Goal: Transaction & Acquisition: Download file/media

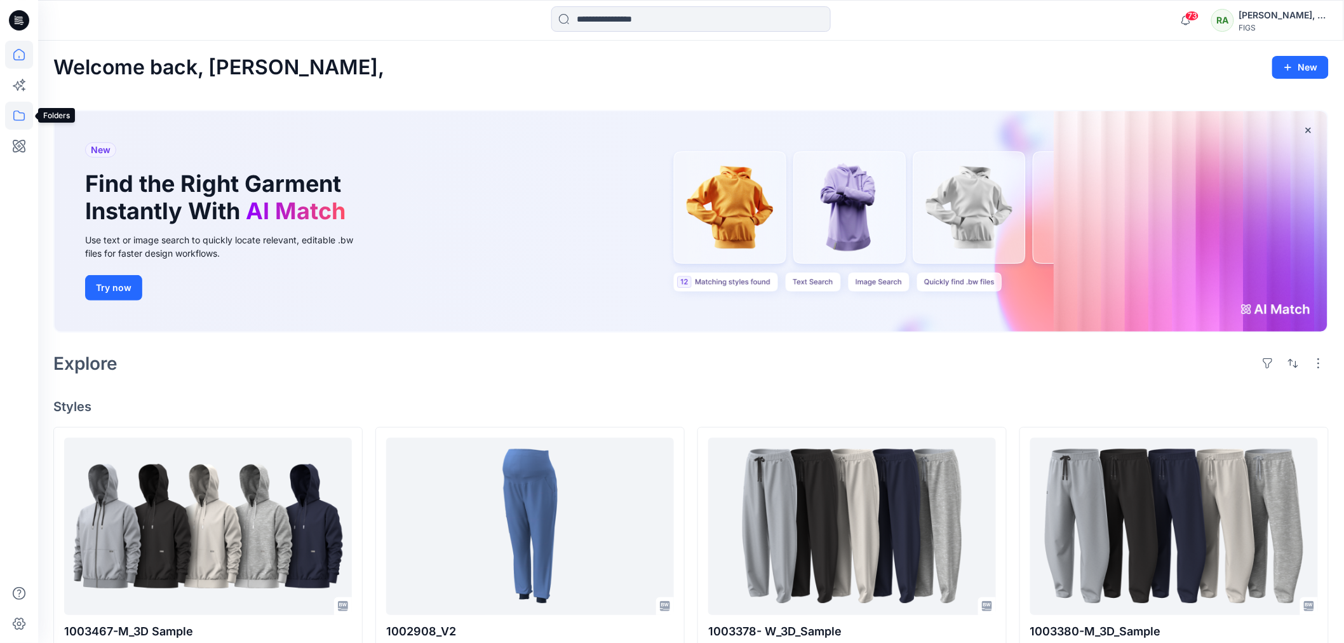
click at [14, 119] on icon at bounding box center [19, 116] width 28 height 28
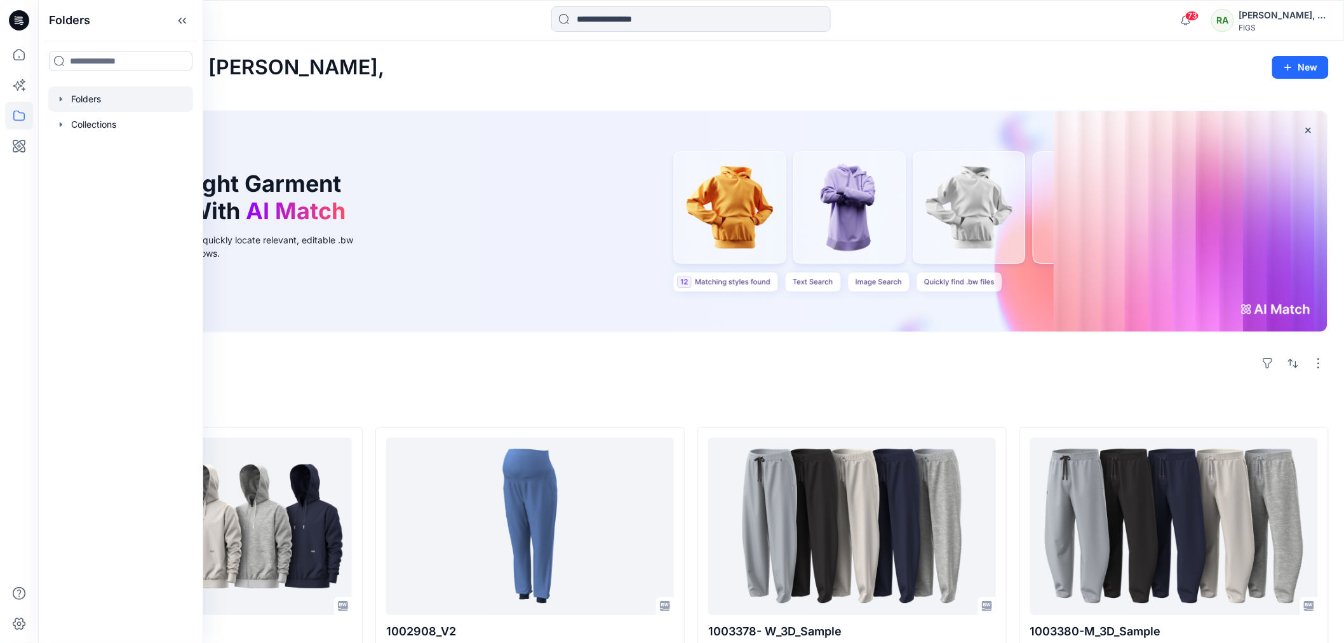
click at [109, 99] on div at bounding box center [120, 98] width 145 height 25
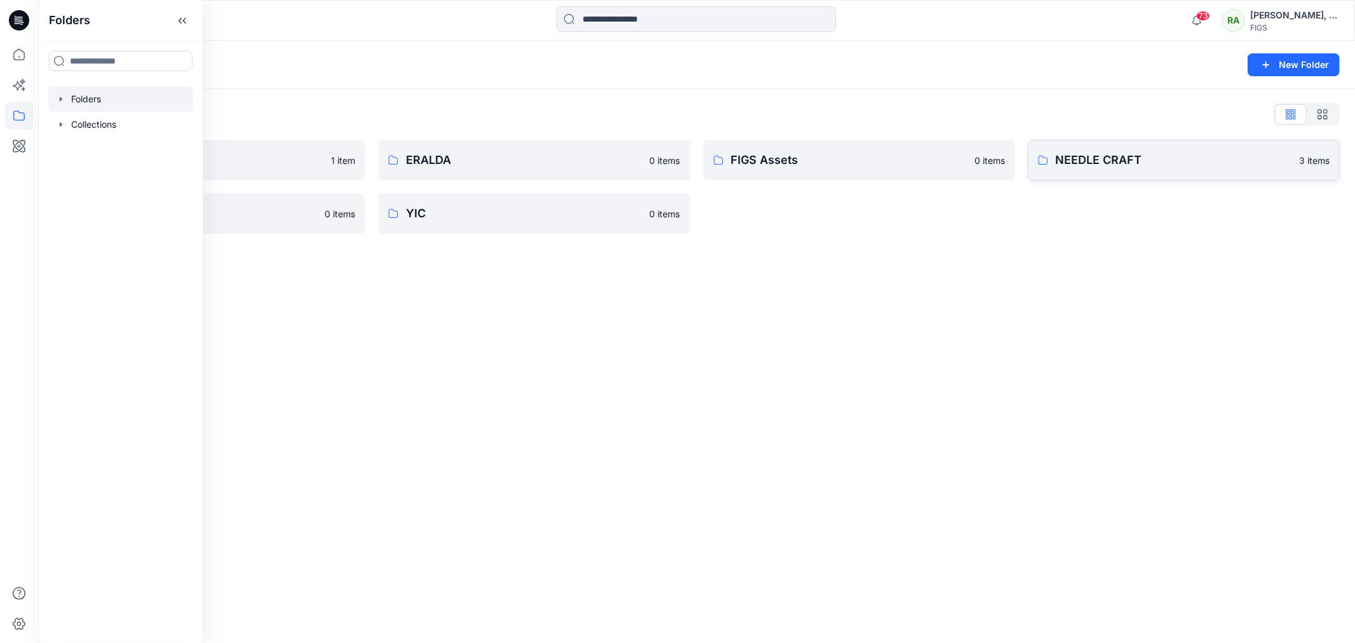
click at [1121, 163] on p "NEEDLE CRAFT" at bounding box center [1174, 160] width 236 height 18
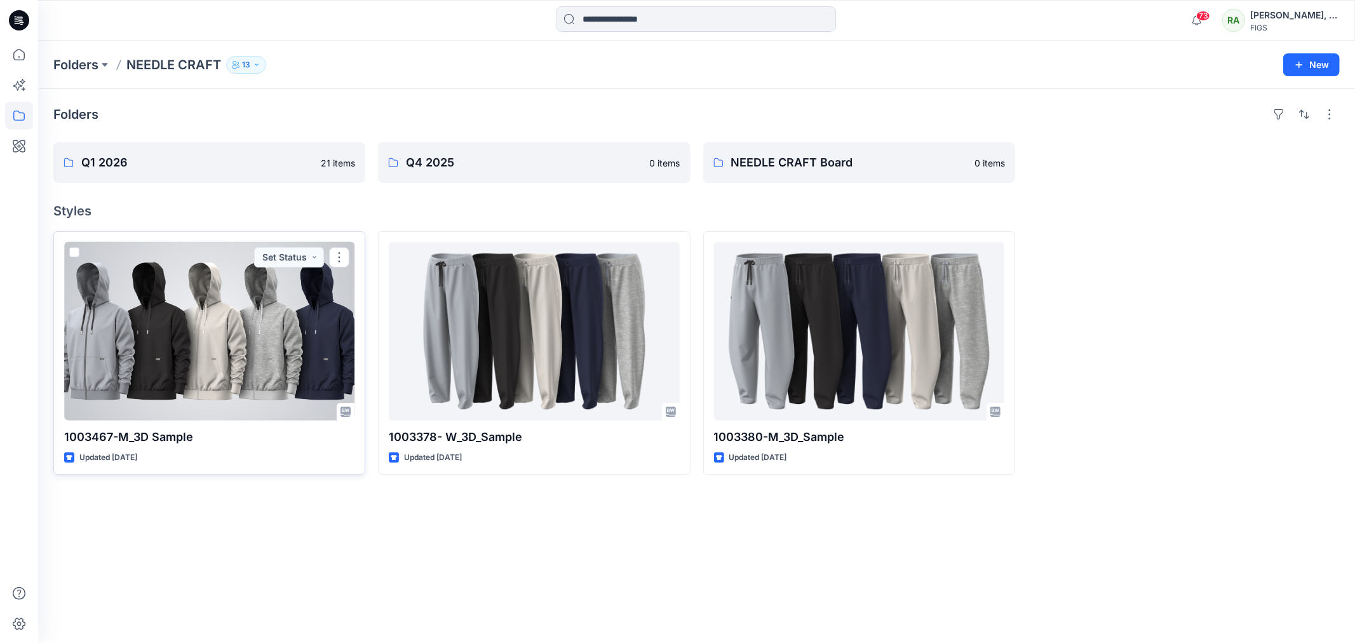
click at [195, 362] on div at bounding box center [209, 331] width 290 height 179
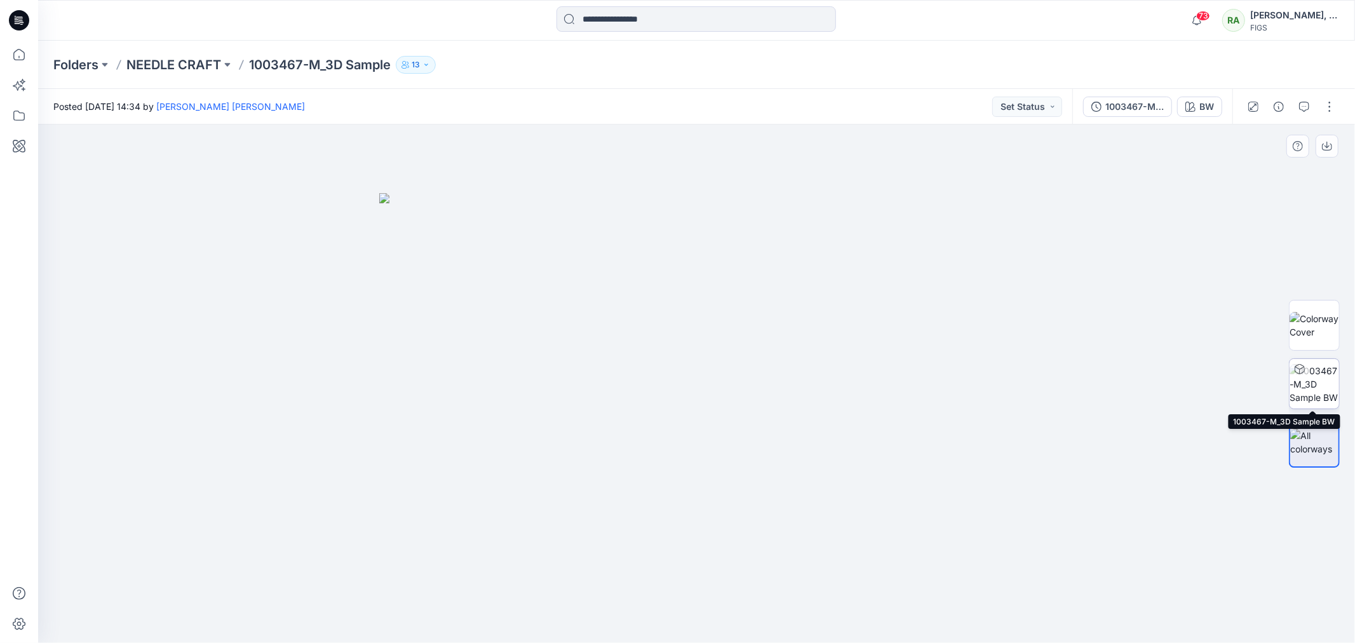
click at [1315, 384] on img at bounding box center [1315, 384] width 50 height 40
click at [731, 473] on div at bounding box center [696, 384] width 1317 height 518
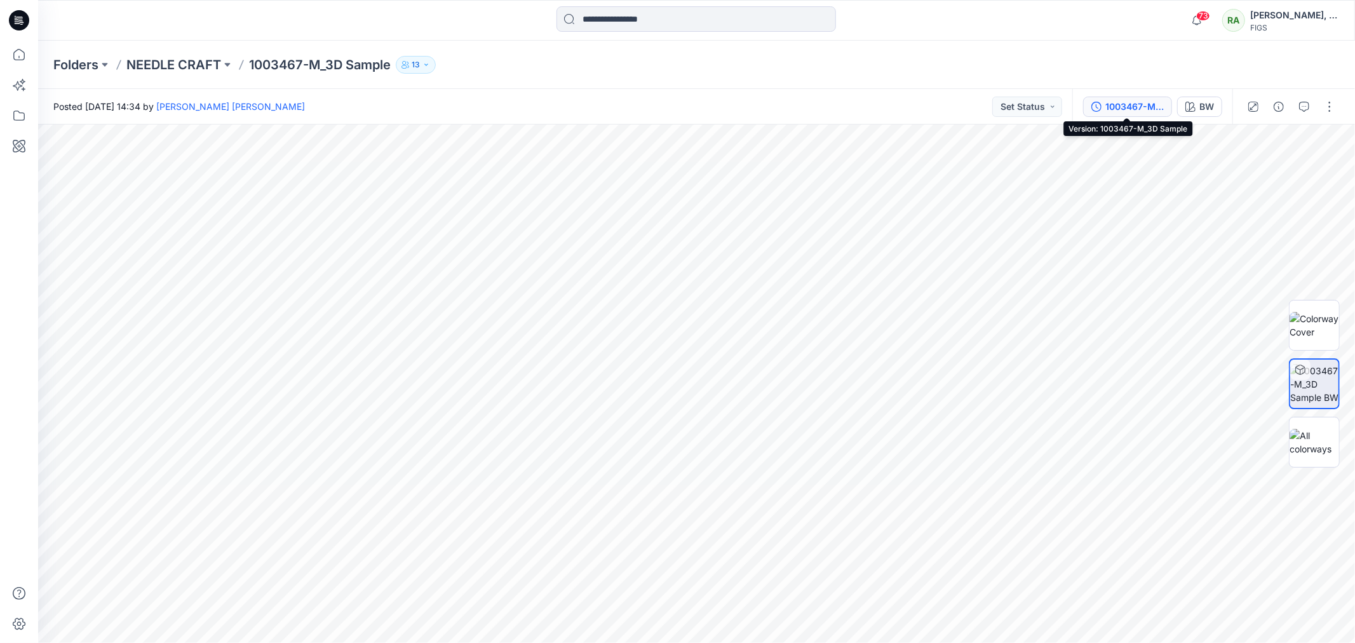
click at [1123, 110] on div "1003467-M_3D Sample" at bounding box center [1135, 107] width 58 height 14
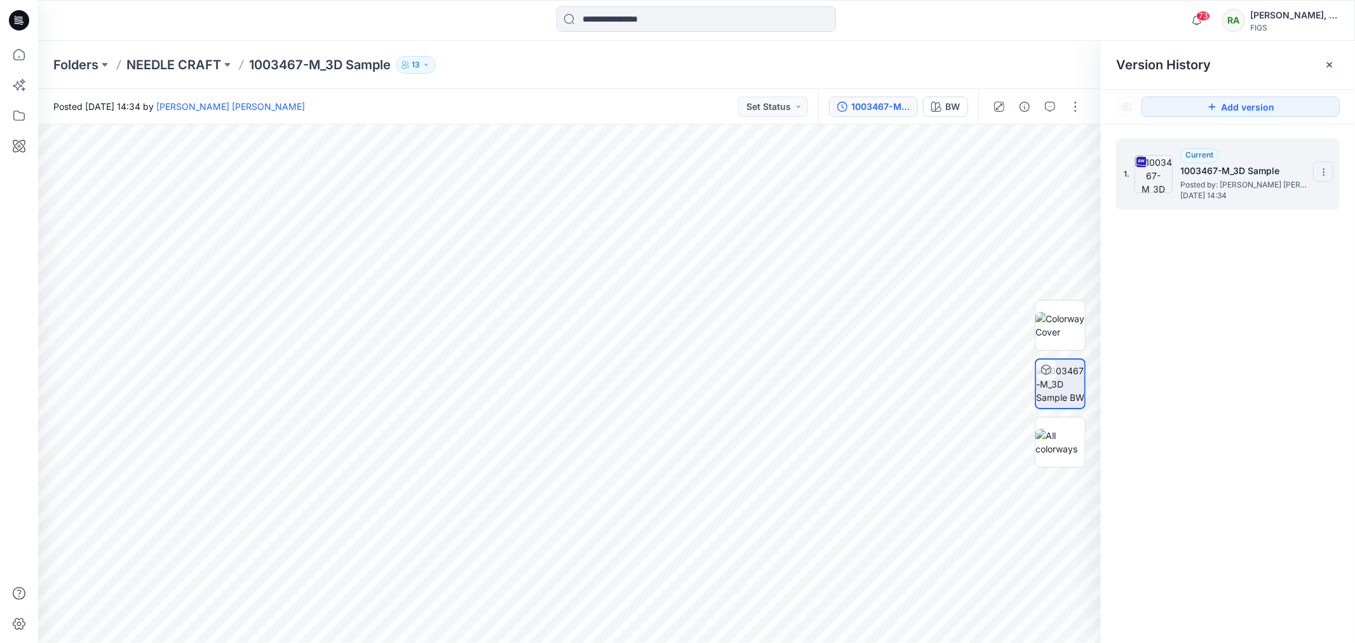
click at [1325, 170] on icon at bounding box center [1324, 172] width 10 height 10
click at [1301, 192] on span "Download Source BW File" at bounding box center [1260, 197] width 107 height 15
click at [1063, 372] on img at bounding box center [1061, 384] width 50 height 40
